Goal: Task Accomplishment & Management: Manage account settings

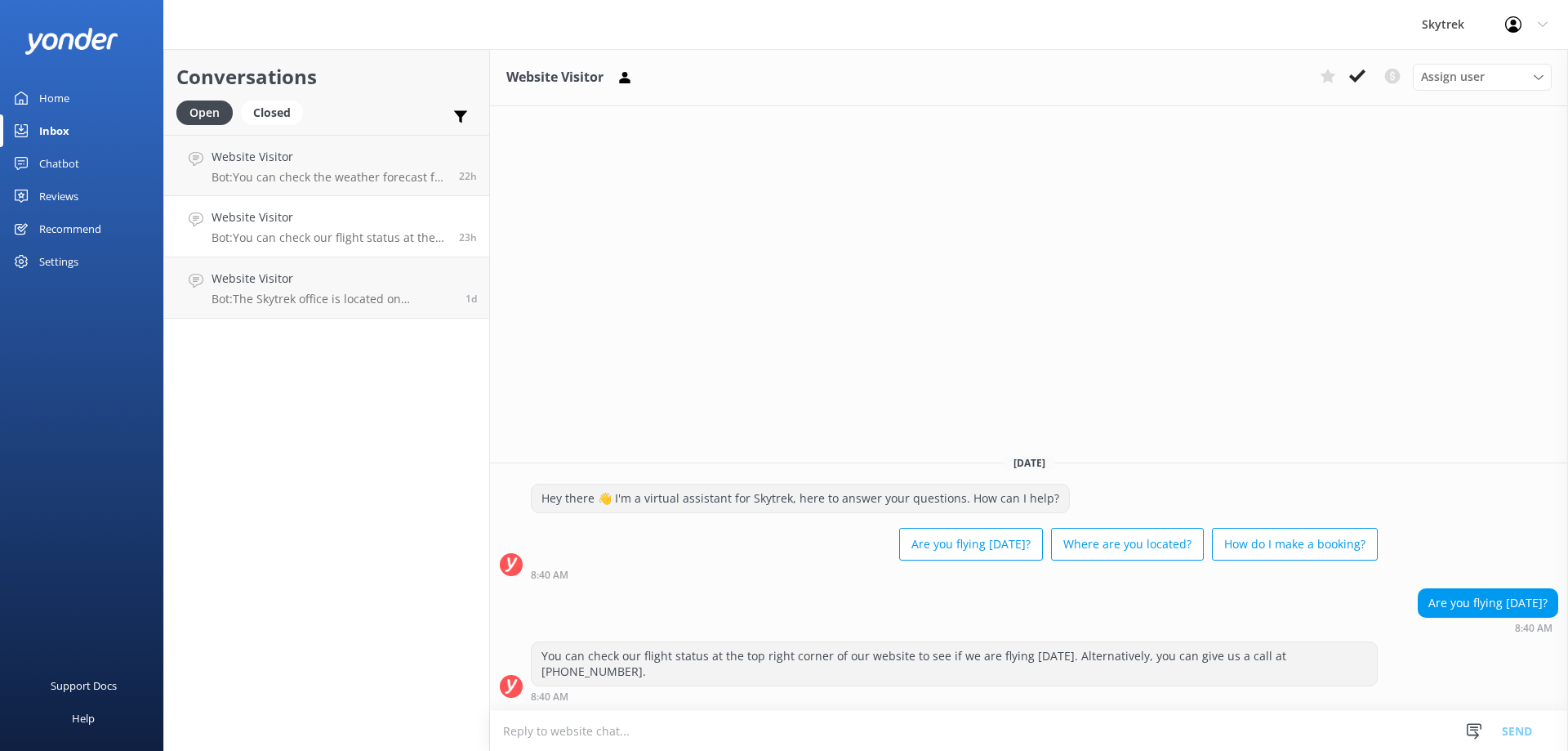
click at [1363, 83] on icon at bounding box center [1357, 76] width 16 height 16
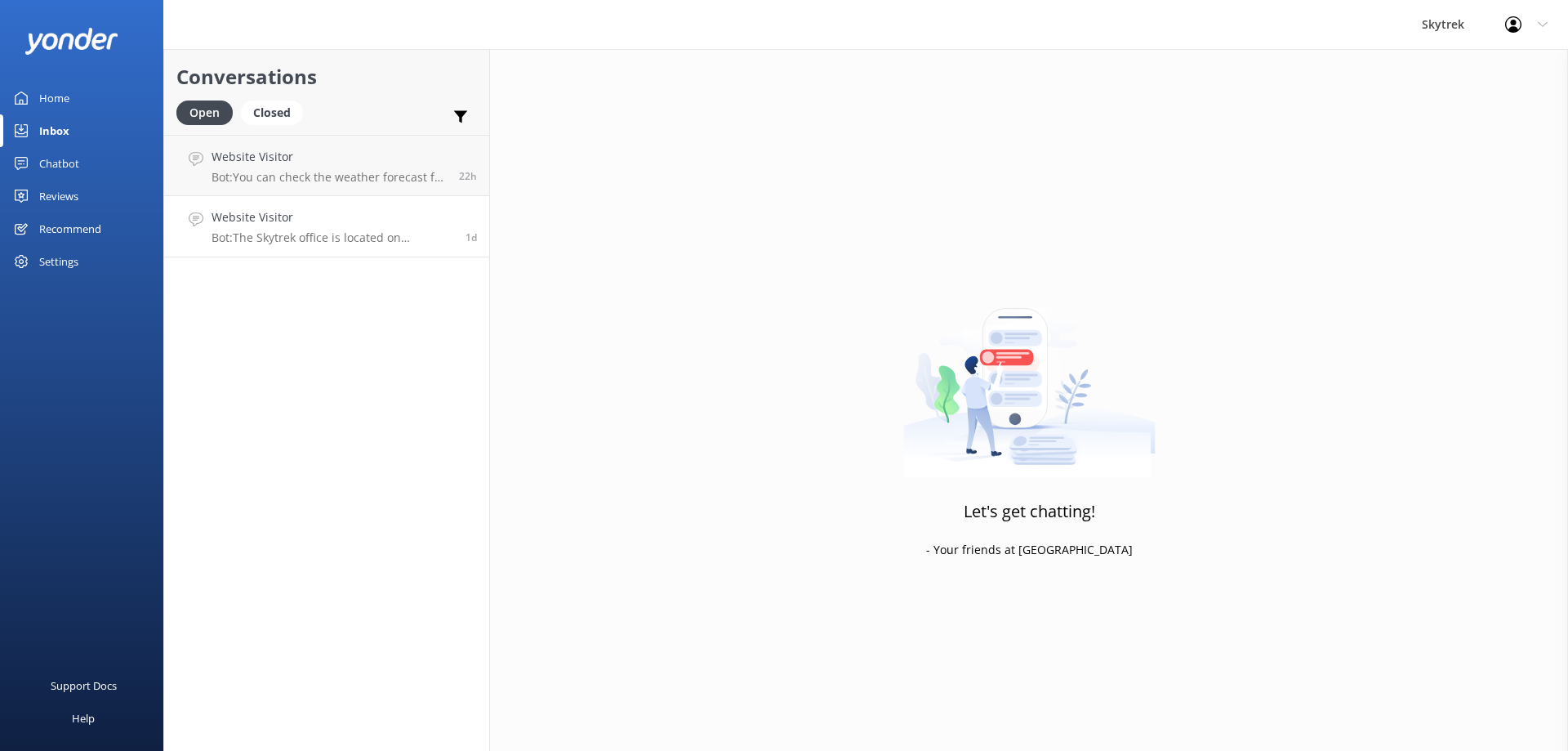
click at [421, 223] on h4 "Website Visitor" at bounding box center [332, 218] width 241 height 18
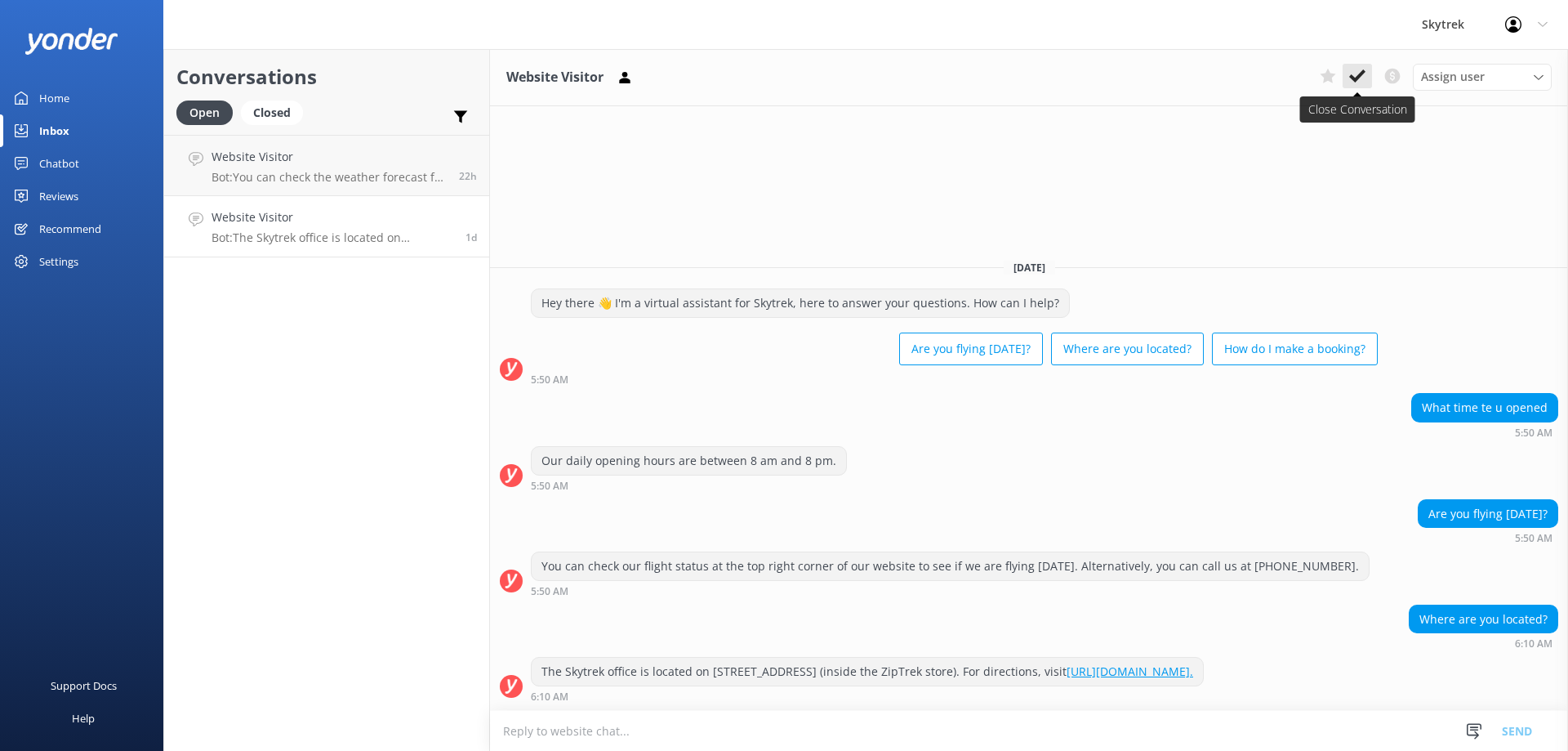
click at [1352, 75] on icon at bounding box center [1357, 76] width 16 height 16
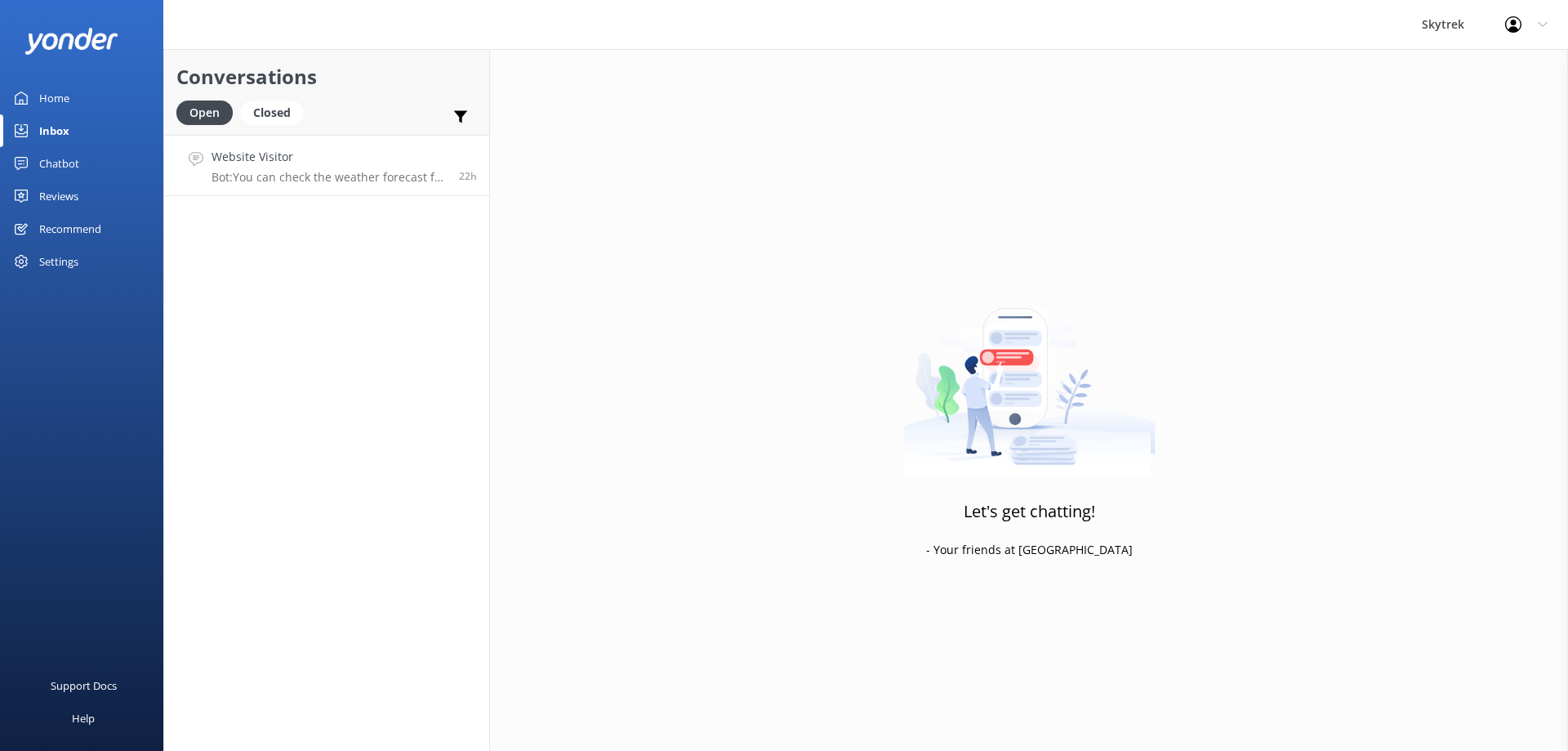
click at [330, 178] on p "Bot: You can check the weather forecast for our operations at [DOMAIN_NAME][URL…" at bounding box center [329, 177] width 235 height 15
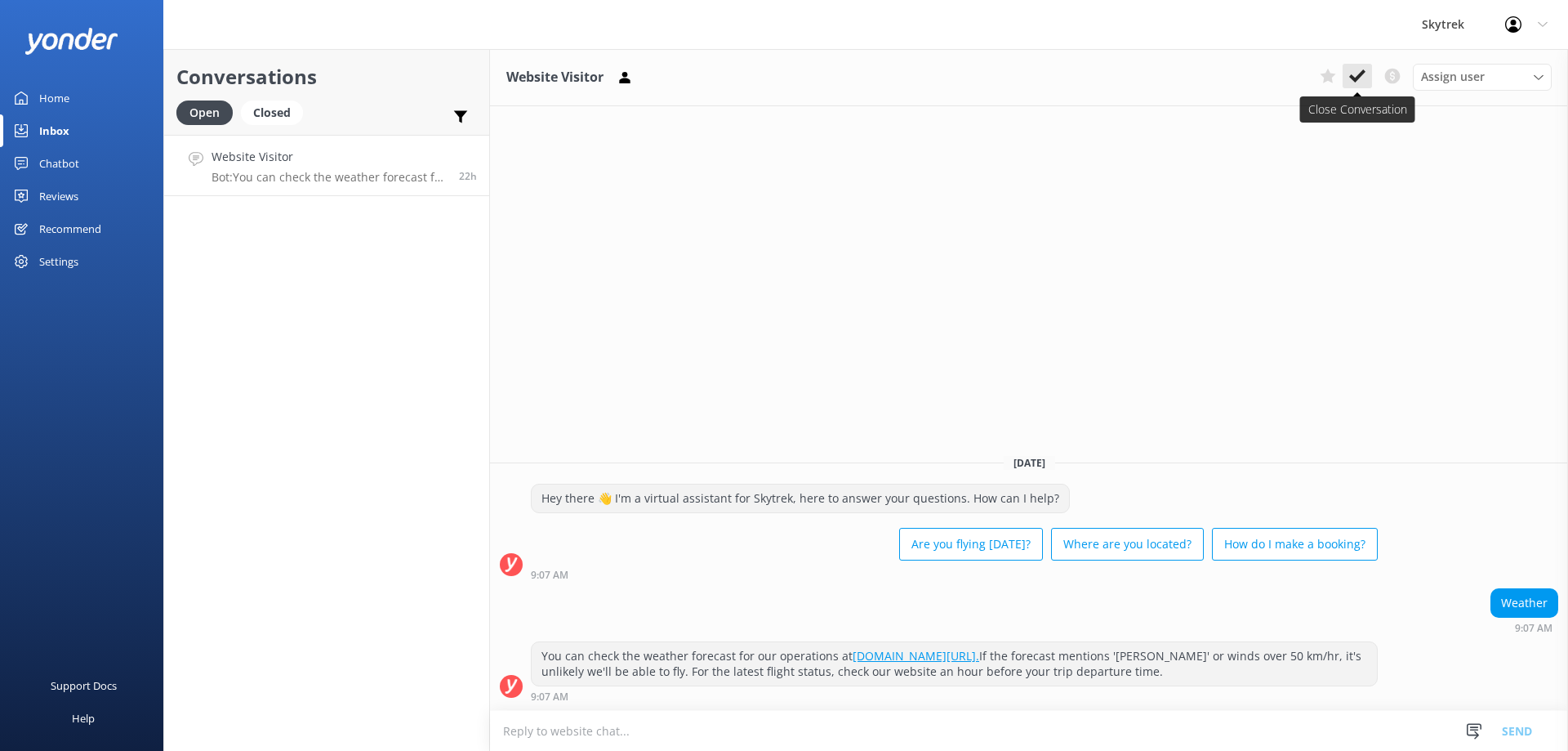
click at [1368, 75] on button at bounding box center [1357, 76] width 29 height 25
